Goal: Book appointment/travel/reservation

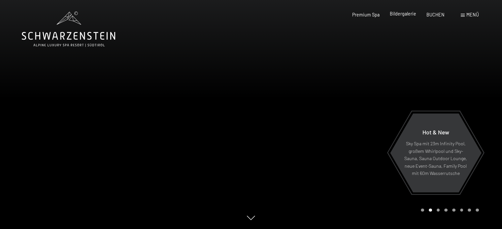
click at [408, 15] on span "Bildergalerie" at bounding box center [403, 14] width 26 height 6
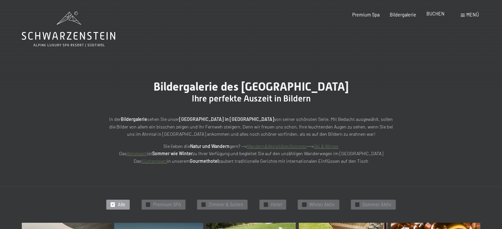
click at [434, 15] on span "BUCHEN" at bounding box center [435, 14] width 18 height 6
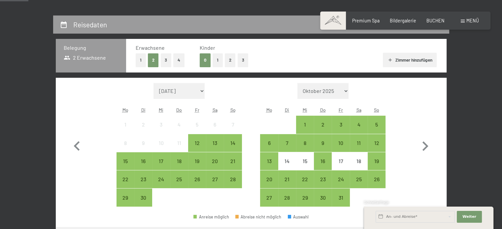
scroll to position [126, 0]
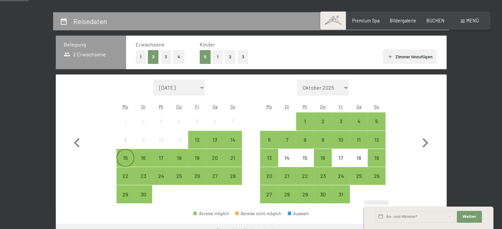
click at [123, 161] on div "15" at bounding box center [125, 163] width 16 height 16
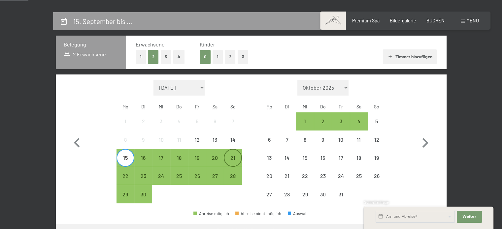
click at [229, 159] on div "21" at bounding box center [232, 163] width 16 height 16
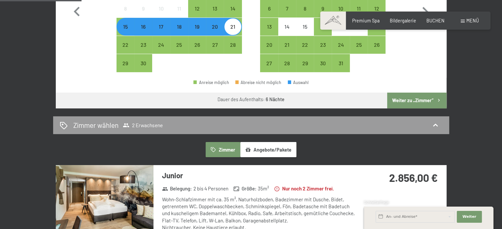
scroll to position [316, 0]
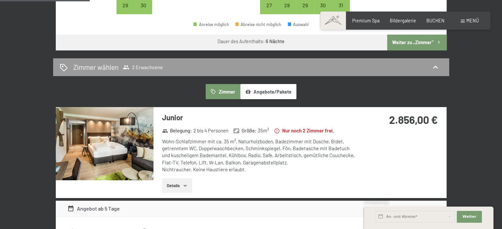
click at [189, 184] on button "Details" at bounding box center [177, 185] width 30 height 15
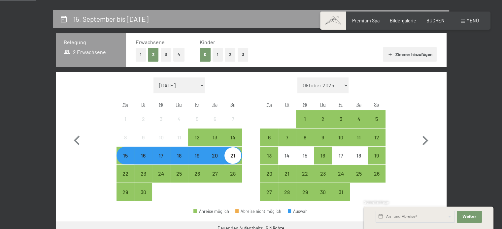
scroll to position [126, 0]
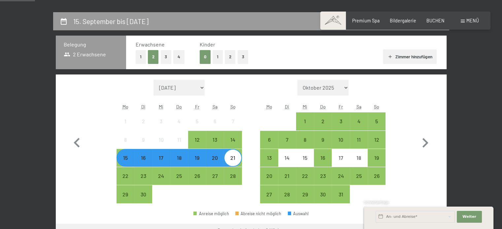
click at [124, 157] on div "15" at bounding box center [125, 163] width 16 height 16
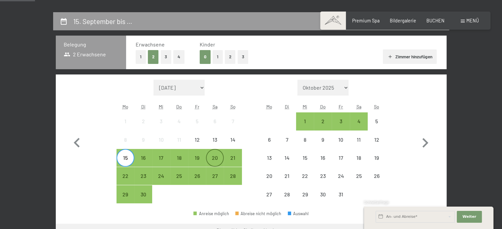
click at [214, 156] on div "20" at bounding box center [214, 163] width 16 height 16
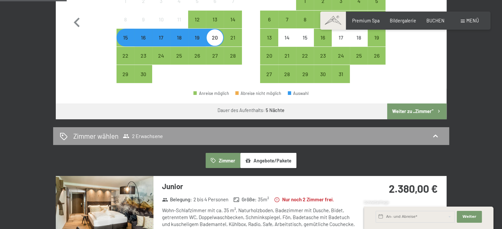
scroll to position [235, 0]
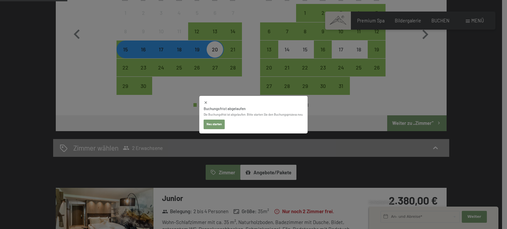
click at [491, 67] on div "Buchungsfrist abgelaufen Die Buchungsfrist ist abgelaufen. Bitte starten Sie de…" at bounding box center [253, 114] width 507 height 229
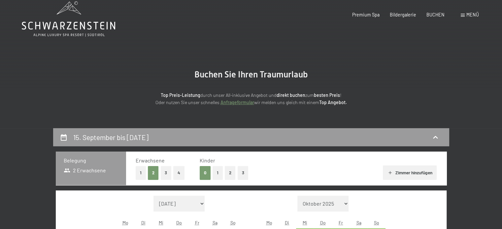
scroll to position [0, 0]
